Goal: Information Seeking & Learning: Learn about a topic

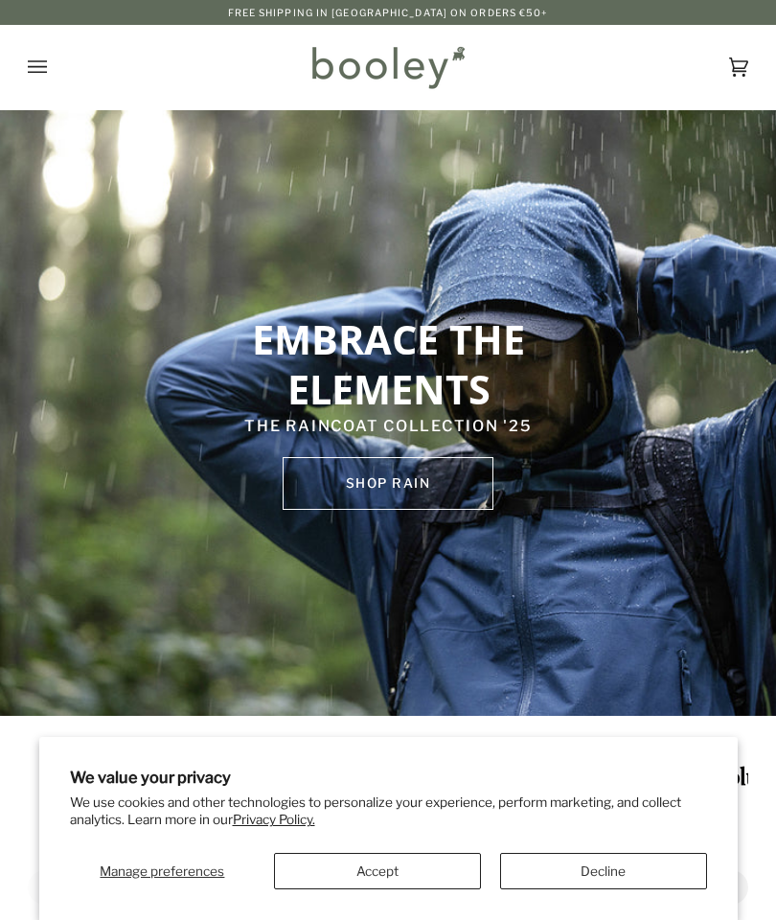
click at [402, 868] on button "Accept" at bounding box center [377, 871] width 207 height 36
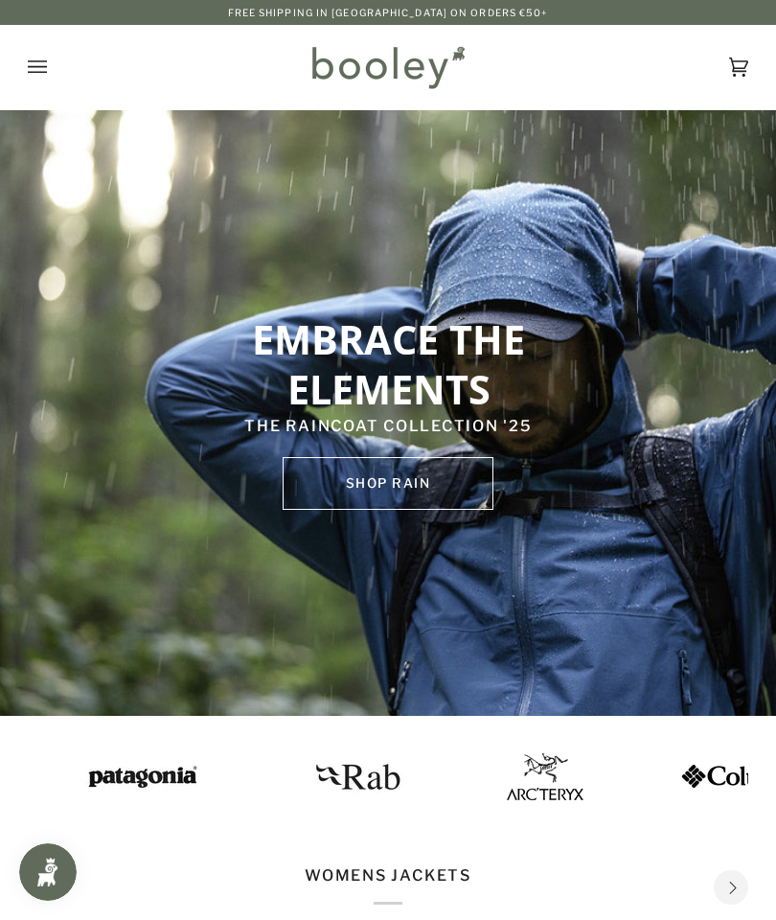
click at [301, 772] on img at bounding box center [353, 775] width 105 height 53
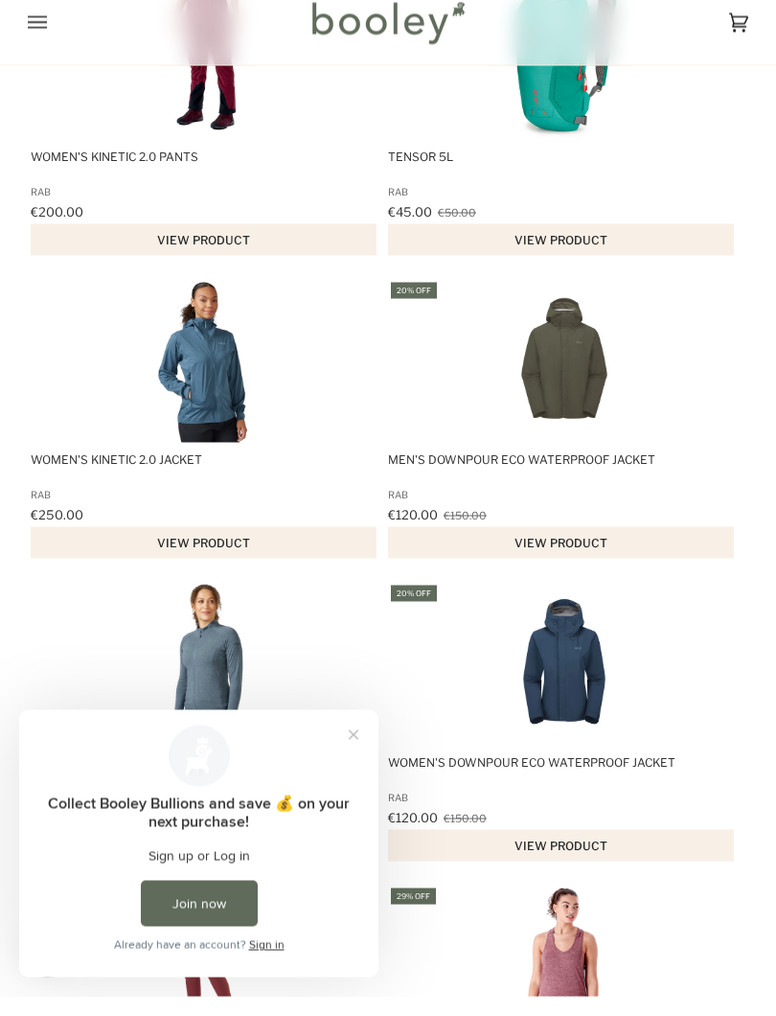
scroll to position [972, 0]
click at [349, 740] on button "Close prompt" at bounding box center [353, 735] width 35 height 35
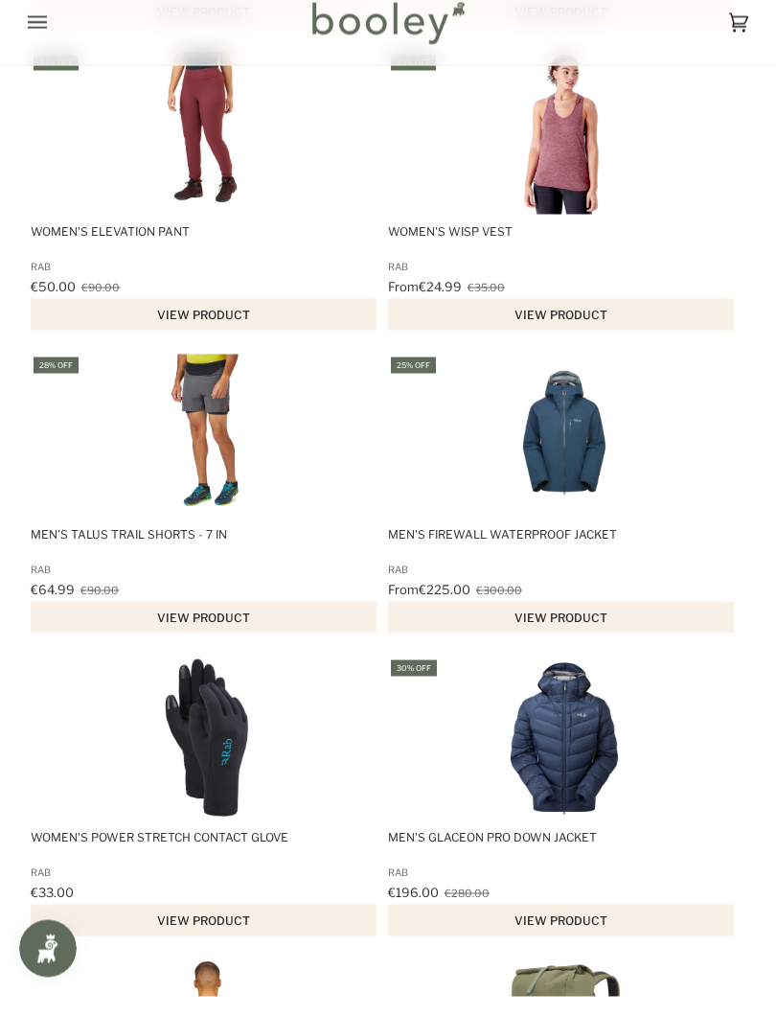
scroll to position [1806, 0]
click at [560, 774] on img "Men's Glaceon Pro Down Jacket" at bounding box center [564, 757] width 163 height 163
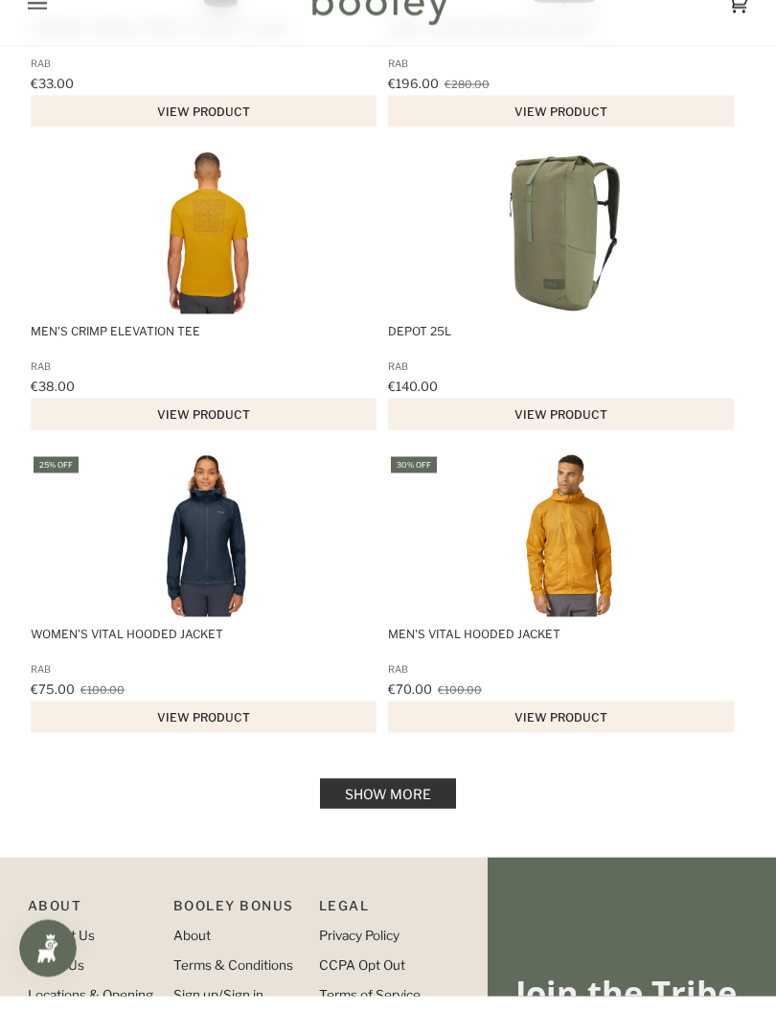
scroll to position [2595, 0]
click at [411, 817] on link "Show more" at bounding box center [388, 832] width 136 height 30
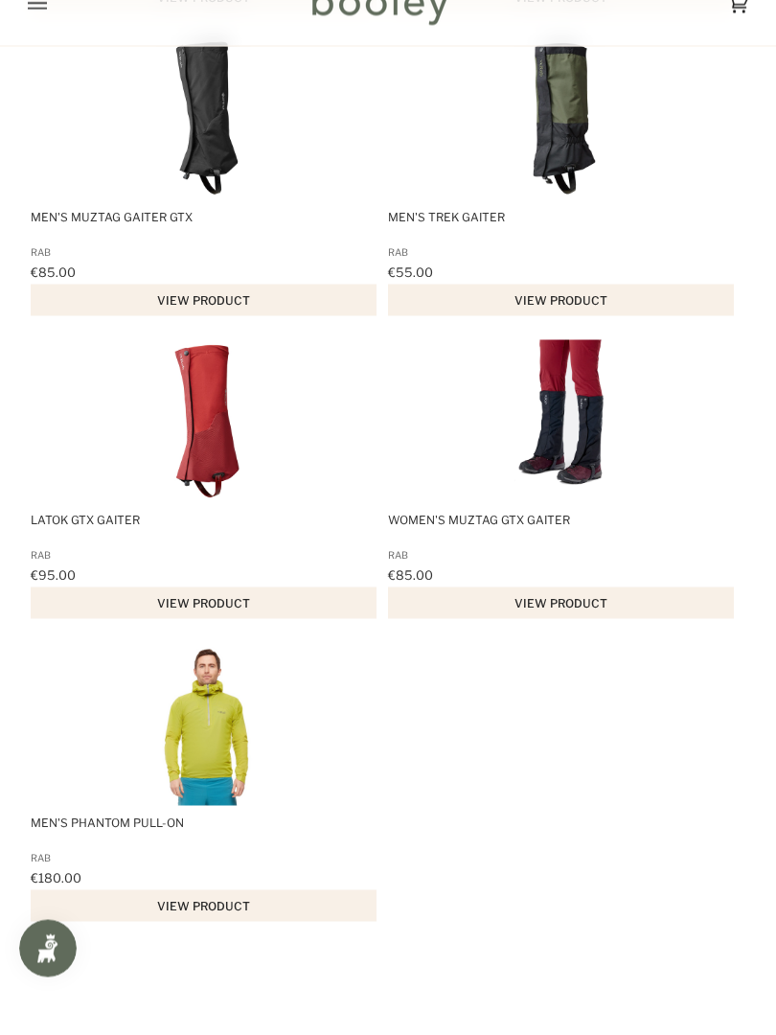
scroll to position [3630, 0]
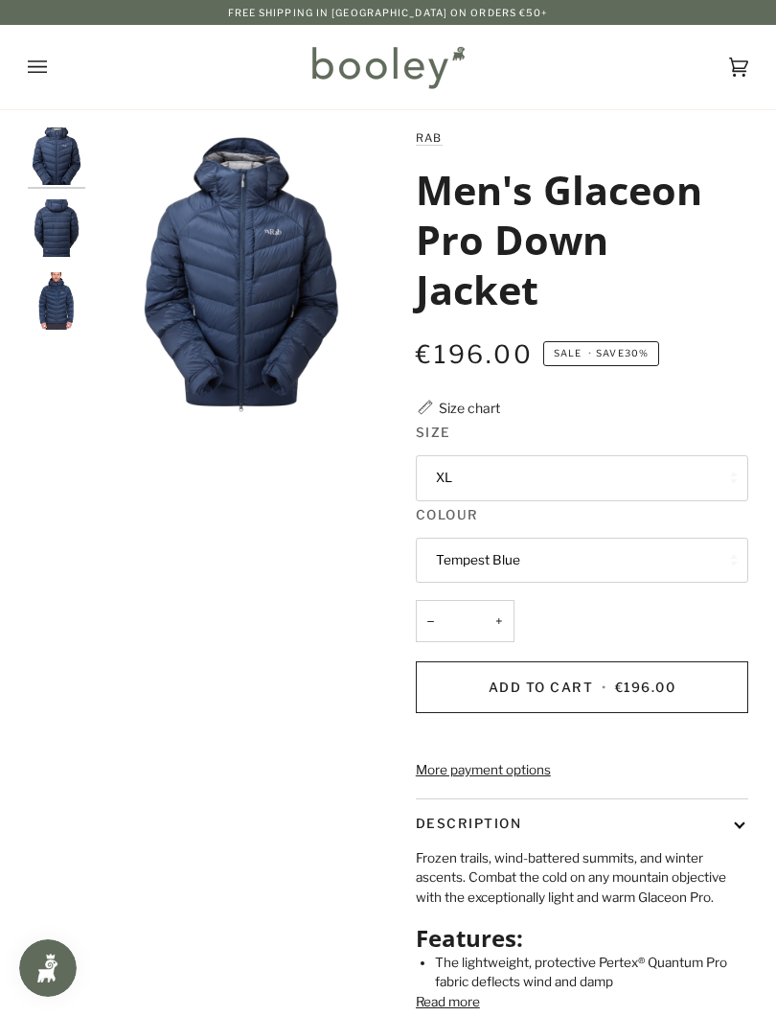
click at [60, 292] on img "Rab Men's Glaceon Pro Down Jacket Tempest Blue - Booley Galway" at bounding box center [57, 301] width 58 height 58
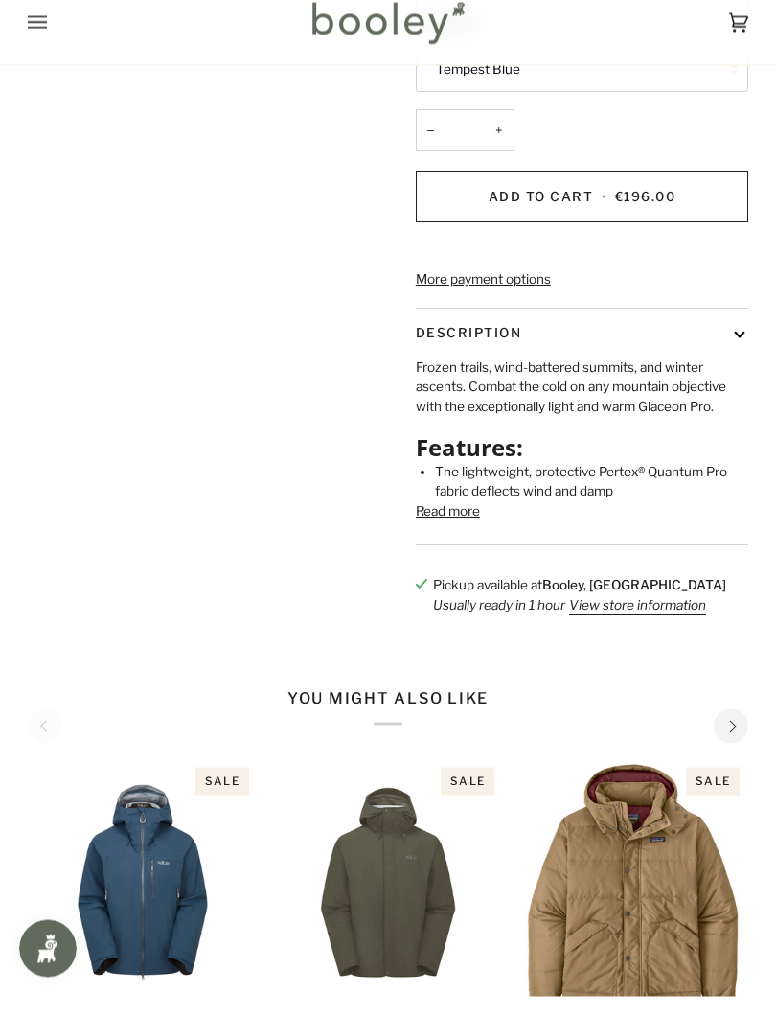
scroll to position [472, 0]
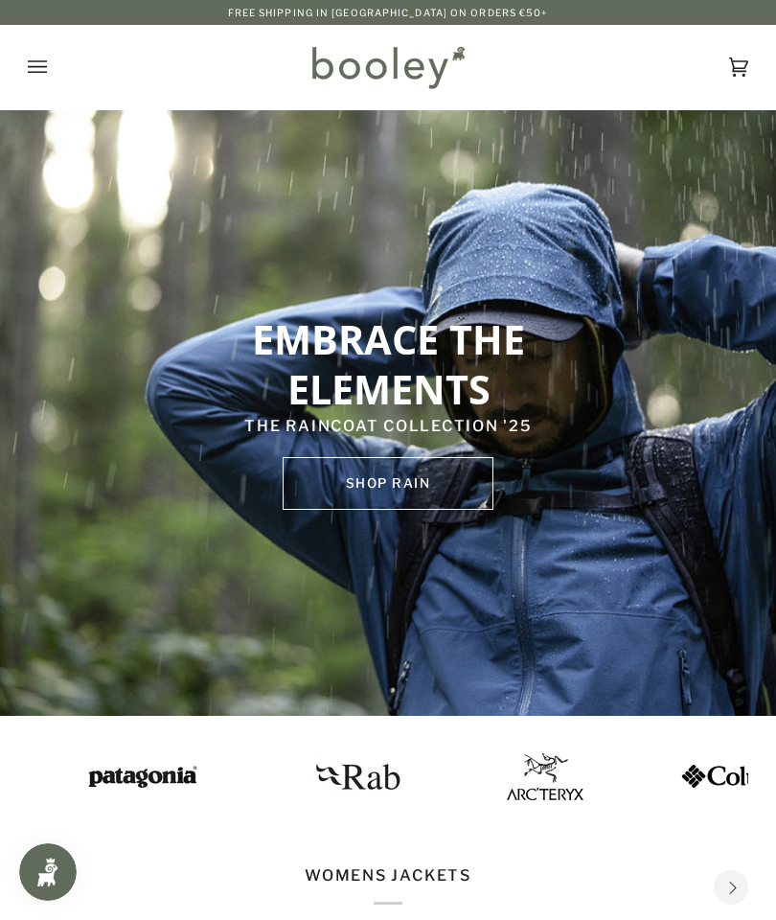
click at [336, 779] on img at bounding box center [356, 775] width 105 height 53
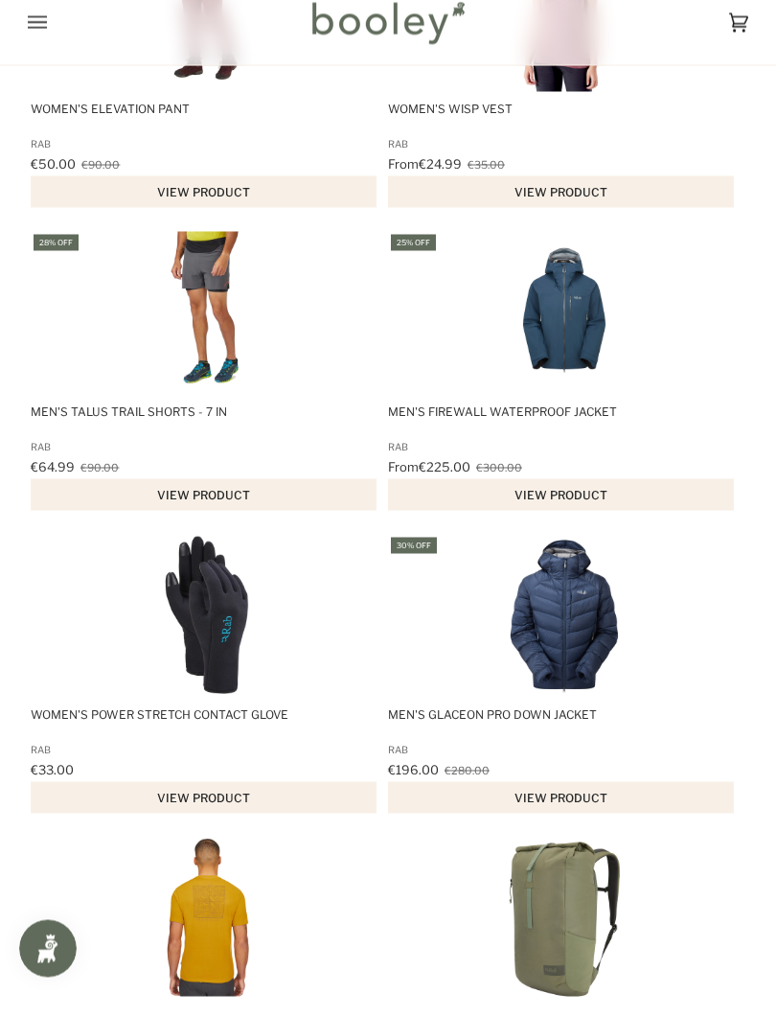
scroll to position [1933, 0]
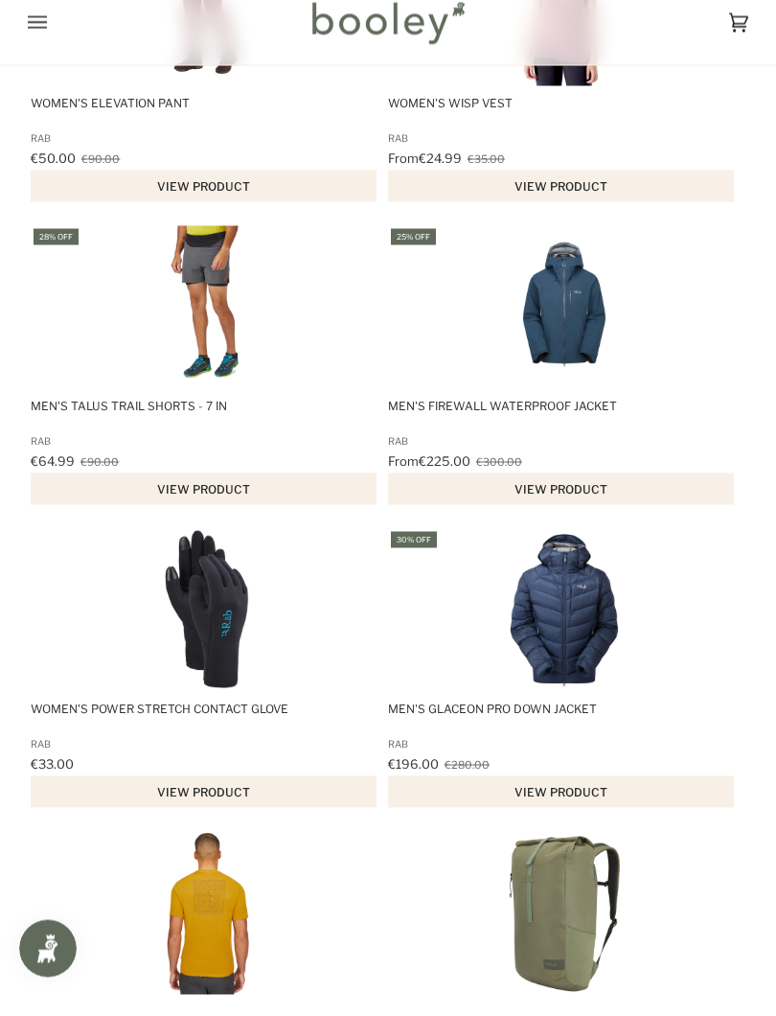
click at [578, 641] on img "Men's Glaceon Pro Down Jacket" at bounding box center [564, 629] width 163 height 163
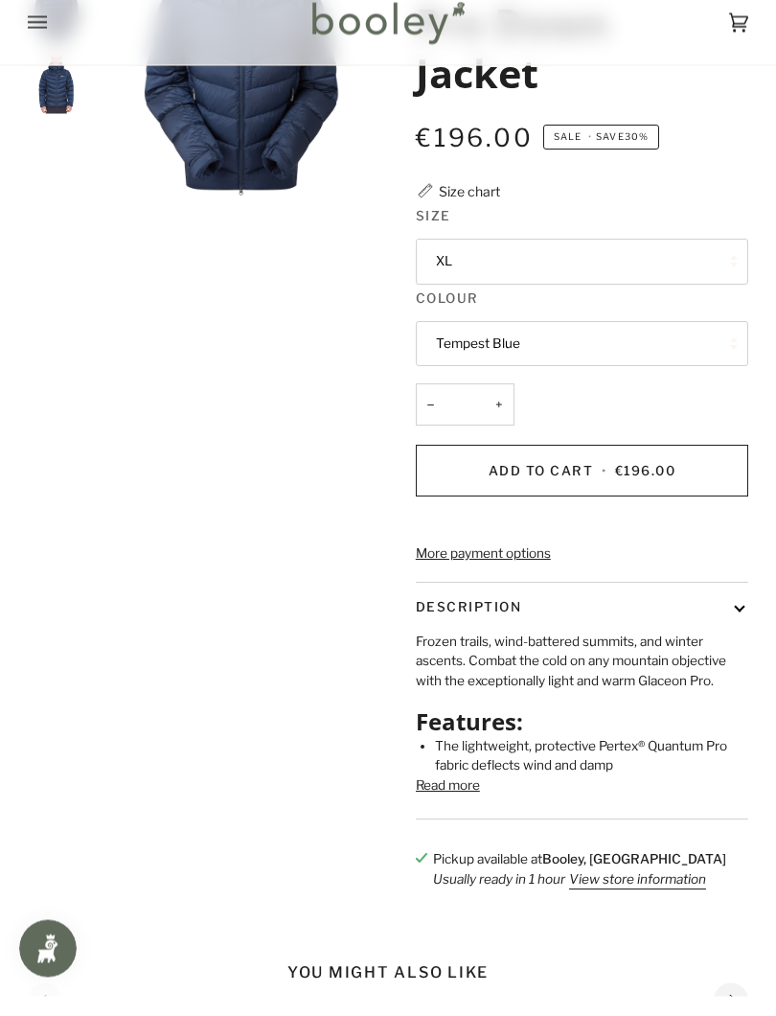
scroll to position [275, 0]
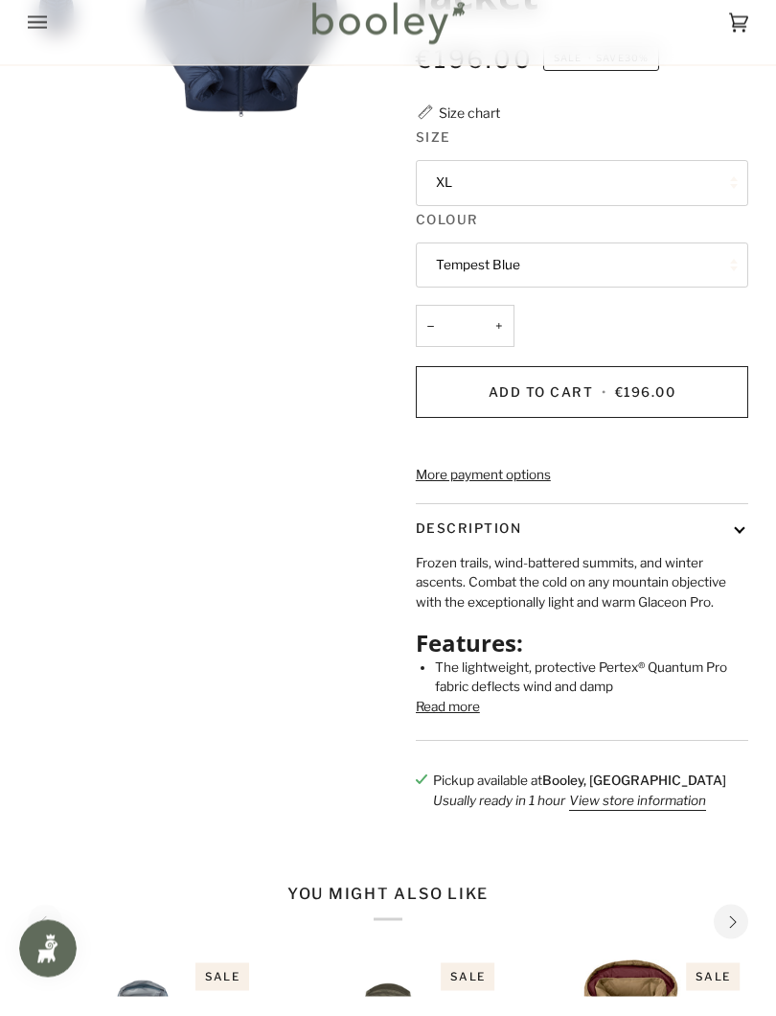
click at [742, 563] on button "Description" at bounding box center [582, 548] width 333 height 49
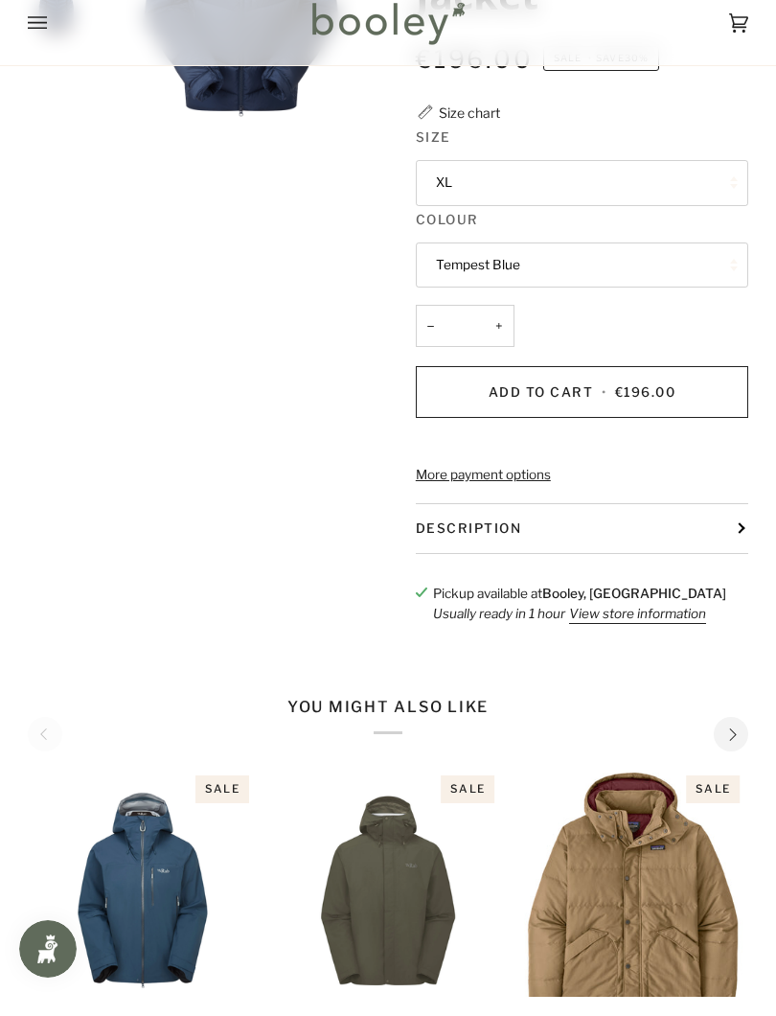
click at [740, 561] on button "Description" at bounding box center [582, 547] width 333 height 49
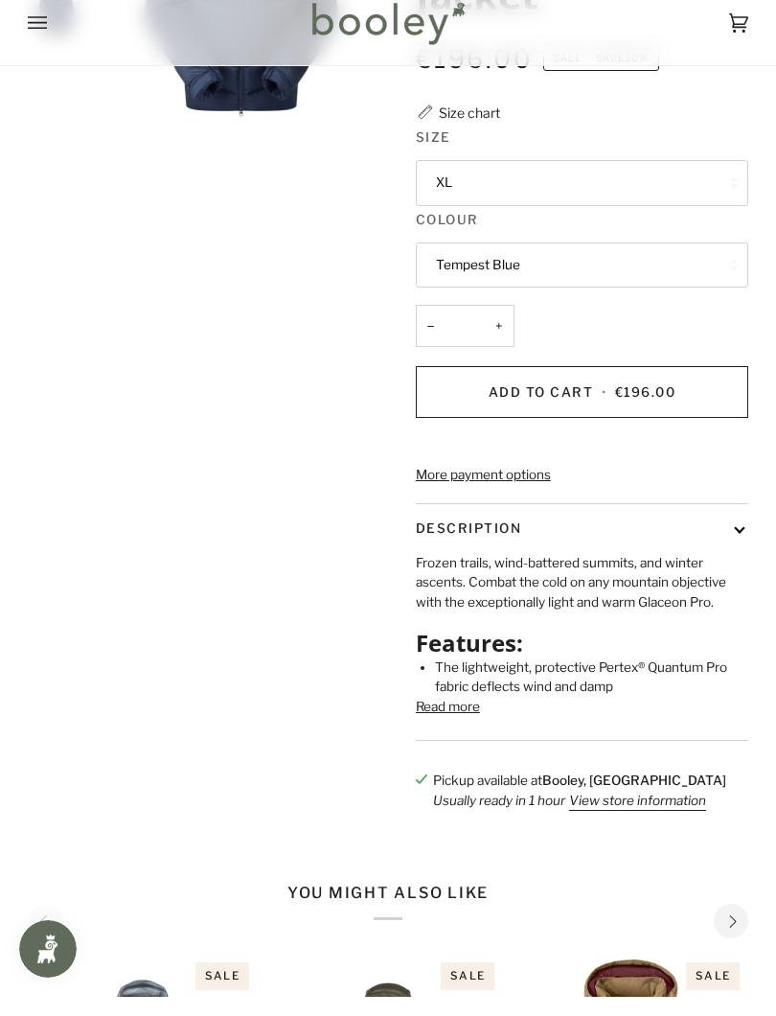
click at [457, 726] on button "Read more" at bounding box center [448, 725] width 64 height 19
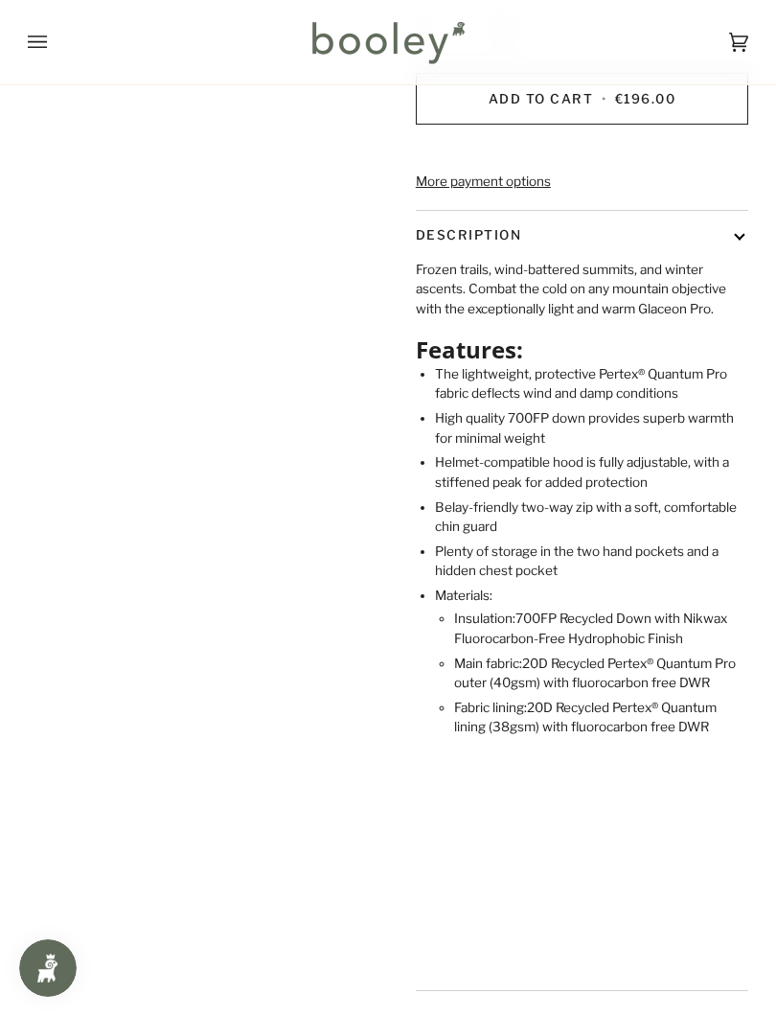
scroll to position [568, 0]
